Goal: Task Accomplishment & Management: Manage account settings

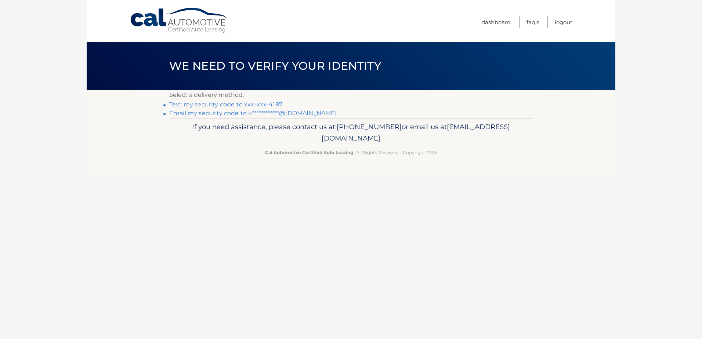
click at [260, 107] on link "Text my security code to xxx-xxx-4187" at bounding box center [225, 104] width 113 height 7
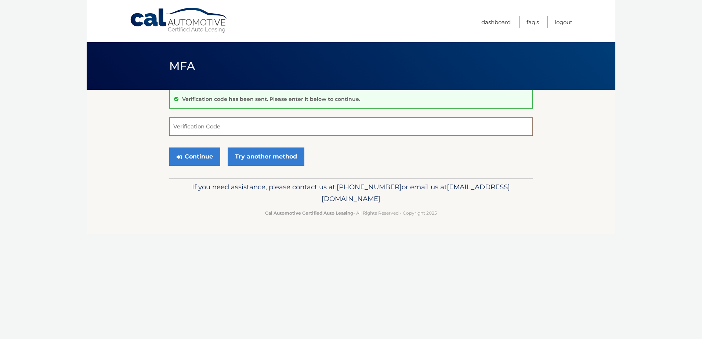
click at [183, 129] on input "Verification Code" at bounding box center [350, 126] width 363 height 18
type input "571562"
click at [192, 159] on button "Continue" at bounding box center [194, 157] width 51 height 18
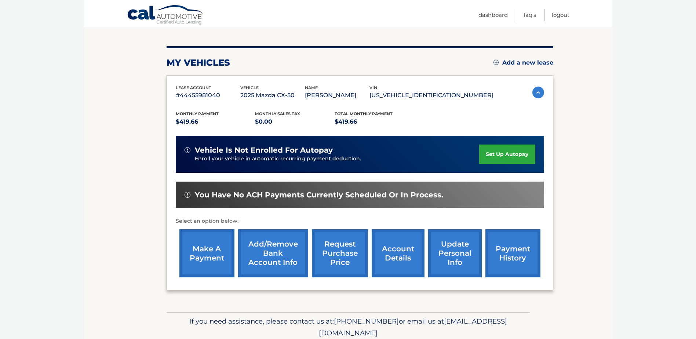
scroll to position [106, 0]
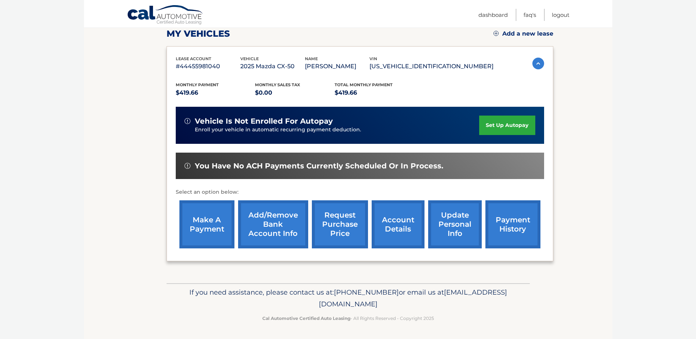
click at [399, 221] on link "account details" at bounding box center [398, 224] width 53 height 48
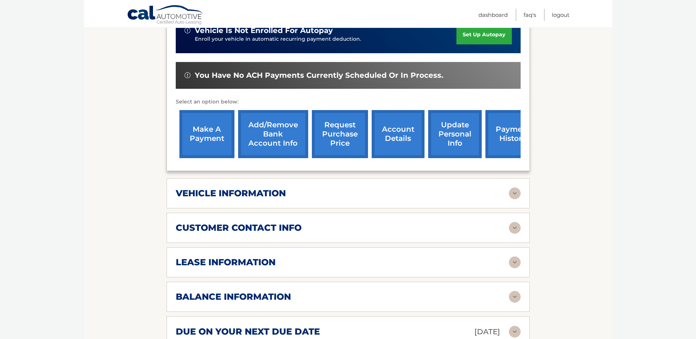
scroll to position [257, 0]
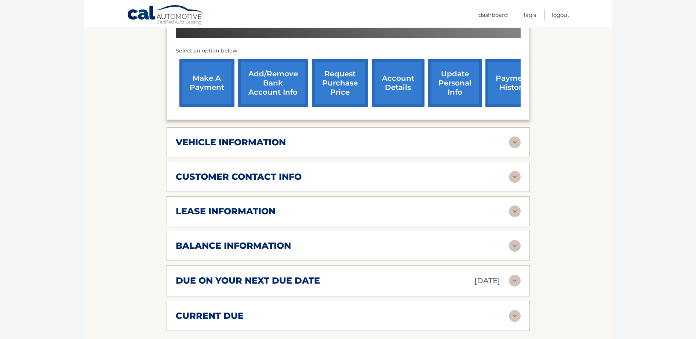
click at [515, 280] on img at bounding box center [515, 281] width 12 height 12
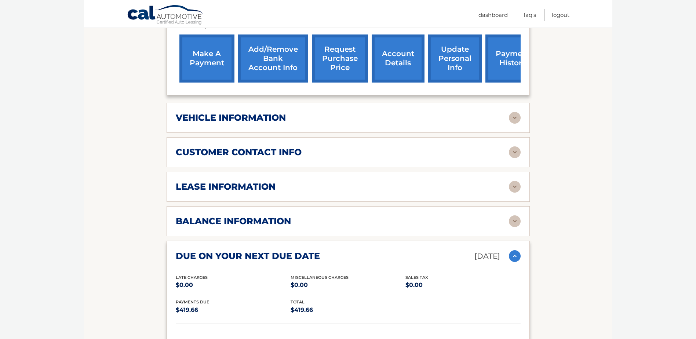
scroll to position [147, 0]
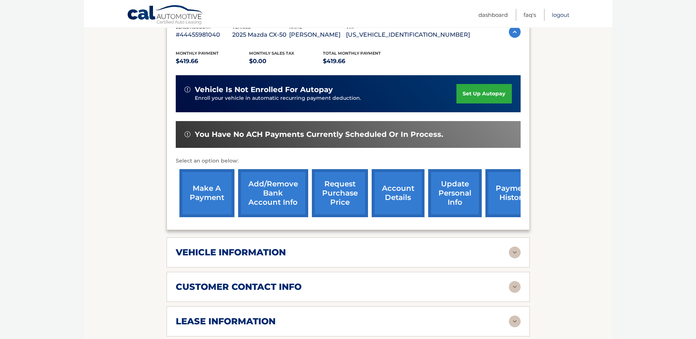
click at [566, 13] on link "Logout" at bounding box center [561, 15] width 18 height 12
